Goal: Check status: Check status

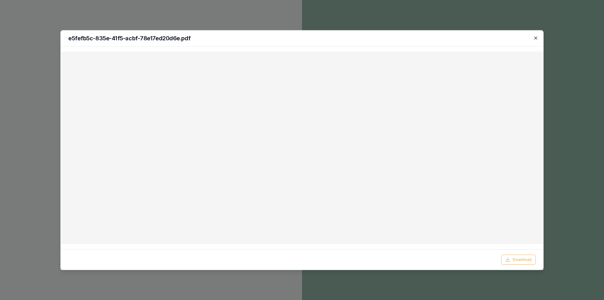
click at [537, 40] on icon "button" at bounding box center [536, 37] width 5 height 5
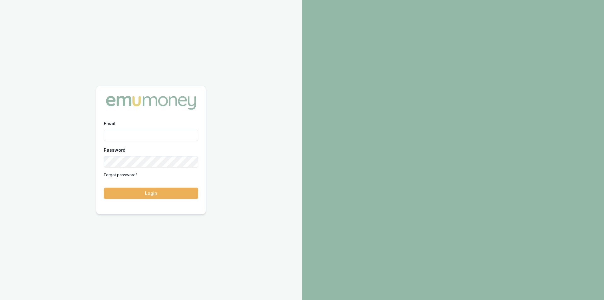
click at [139, 137] on input "Email" at bounding box center [151, 135] width 94 height 11
type input "steven.nguyen@emumoney.com.au"
click at [104, 188] on button "Login" at bounding box center [151, 193] width 94 height 11
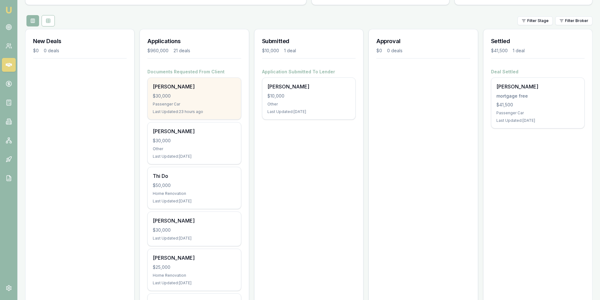
scroll to position [63, 0]
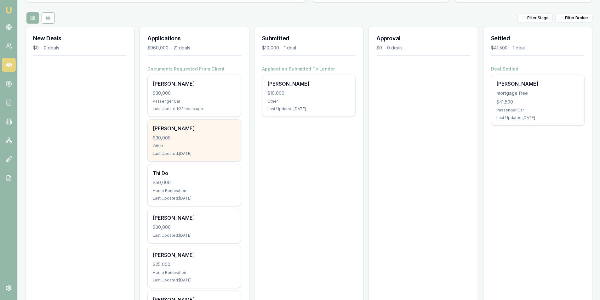
click at [199, 139] on div "$30,000" at bounding box center [194, 138] width 83 height 6
click at [192, 131] on div "[PERSON_NAME]" at bounding box center [194, 129] width 83 height 8
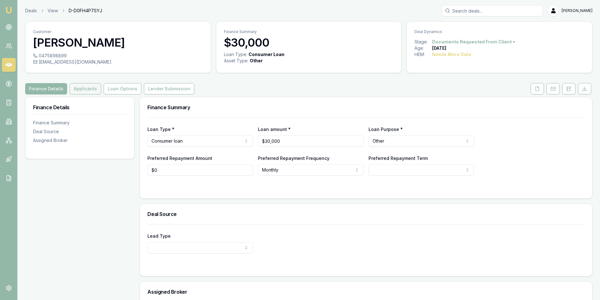
click at [88, 88] on button "Applicants" at bounding box center [85, 88] width 31 height 11
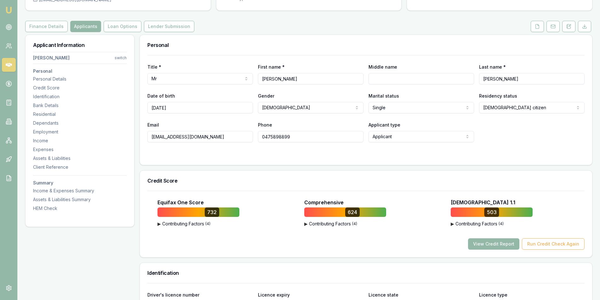
scroll to position [31, 0]
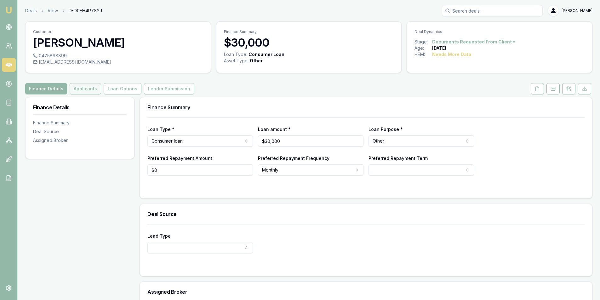
click at [87, 88] on button "Applicants" at bounding box center [85, 88] width 31 height 11
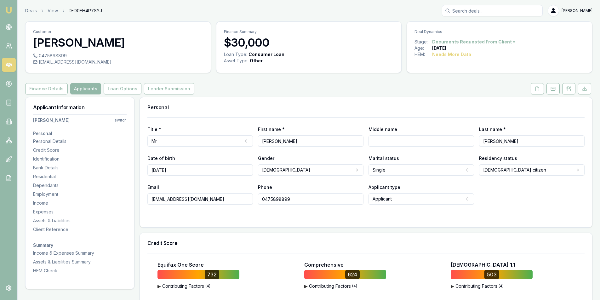
click at [271, 199] on input "0475898899" at bounding box center [310, 198] width 105 height 11
click at [536, 90] on icon at bounding box center [536, 88] width 5 height 5
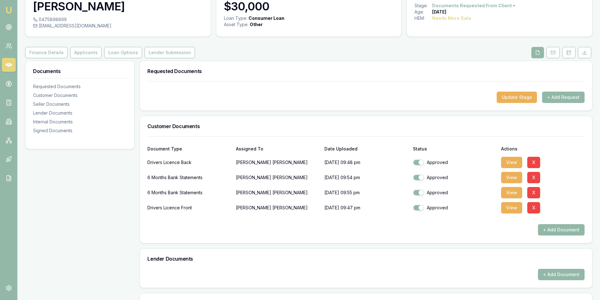
scroll to position [31, 0]
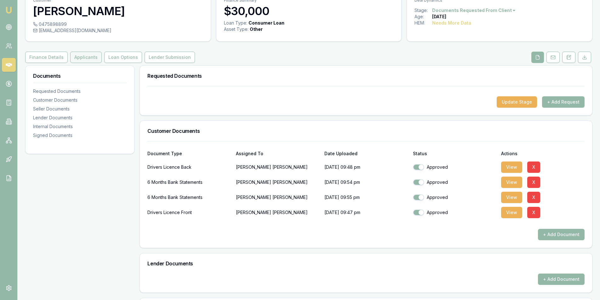
click at [78, 60] on button "Applicants" at bounding box center [85, 57] width 31 height 11
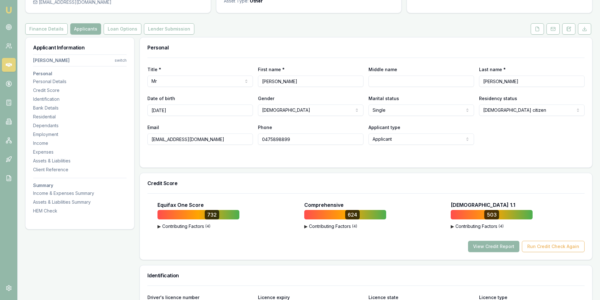
scroll to position [126, 0]
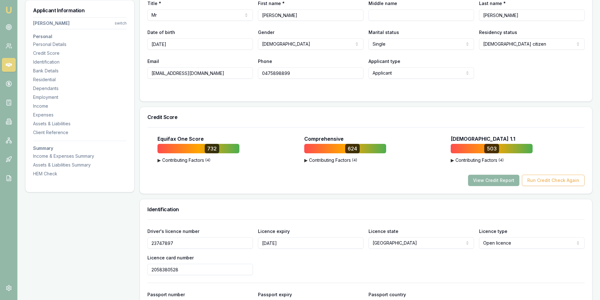
click at [489, 180] on button "View Credit Report" at bounding box center [493, 180] width 51 height 11
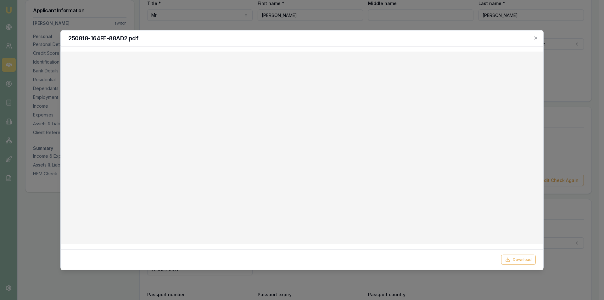
click at [536, 41] on div "250818-164FE-88AD2.pdf" at bounding box center [302, 38] width 483 height 16
click at [535, 37] on icon "button" at bounding box center [535, 38] width 3 height 3
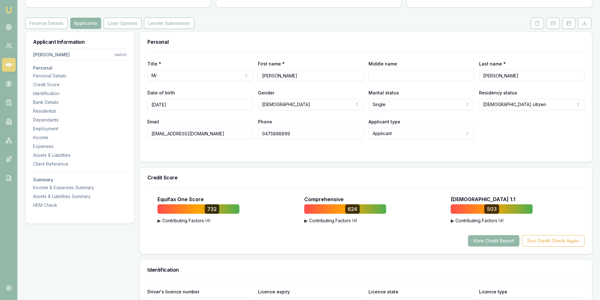
scroll to position [63, 0]
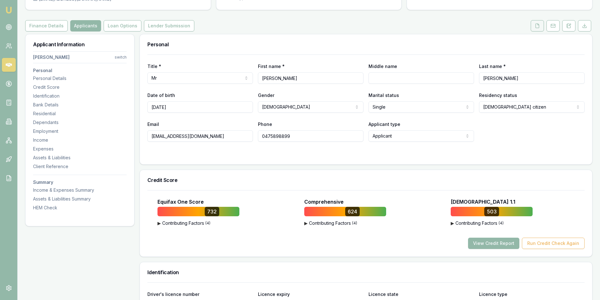
click at [534, 27] on button at bounding box center [536, 25] width 13 height 11
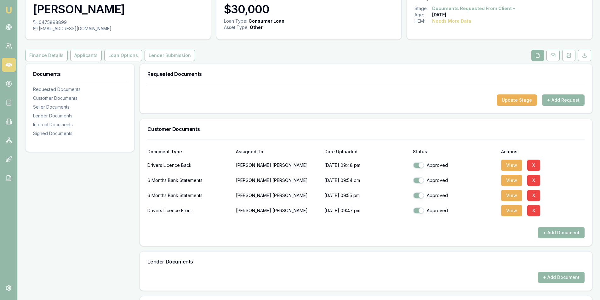
scroll to position [63, 0]
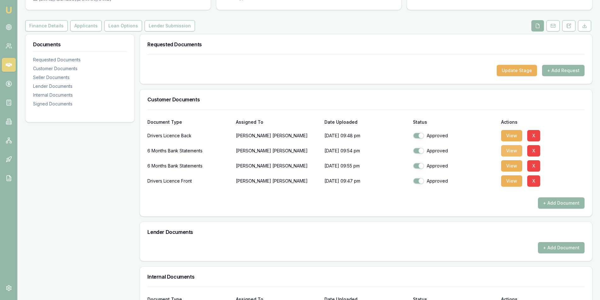
click at [507, 154] on button "View" at bounding box center [511, 150] width 21 height 11
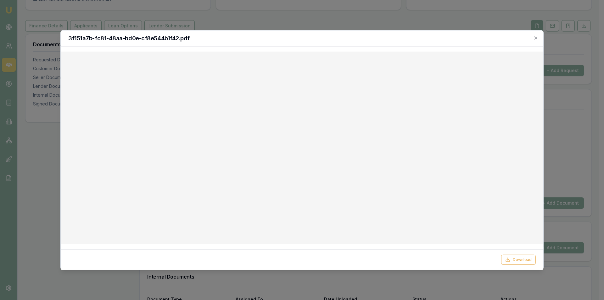
drag, startPoint x: 533, startPoint y: 36, endPoint x: 526, endPoint y: 39, distance: 7.8
click at [533, 36] on h2 "3f151a7b-fc81-48aa-bd0e-cf8e544b1f42.pdf" at bounding box center [302, 38] width 468 height 6
click at [536, 35] on icon "button" at bounding box center [536, 37] width 5 height 5
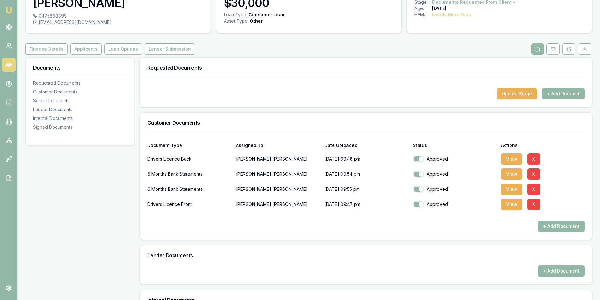
scroll to position [0, 0]
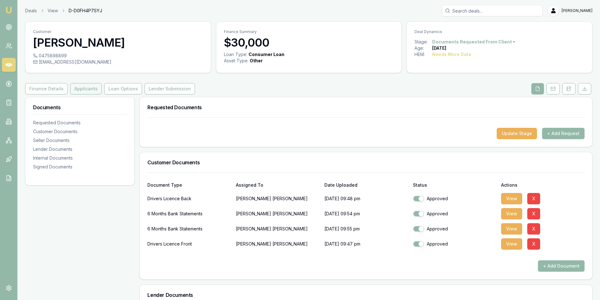
click at [84, 89] on button "Applicants" at bounding box center [85, 88] width 31 height 11
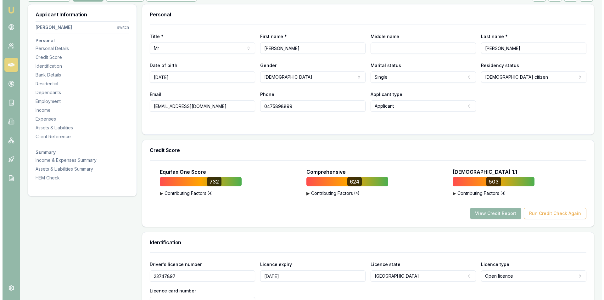
scroll to position [94, 0]
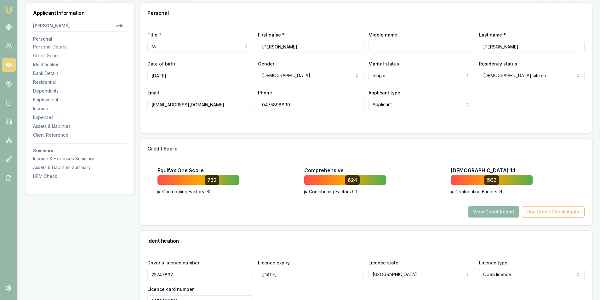
click at [499, 211] on button "View Credit Report" at bounding box center [493, 211] width 51 height 11
